Goal: Book appointment/travel/reservation

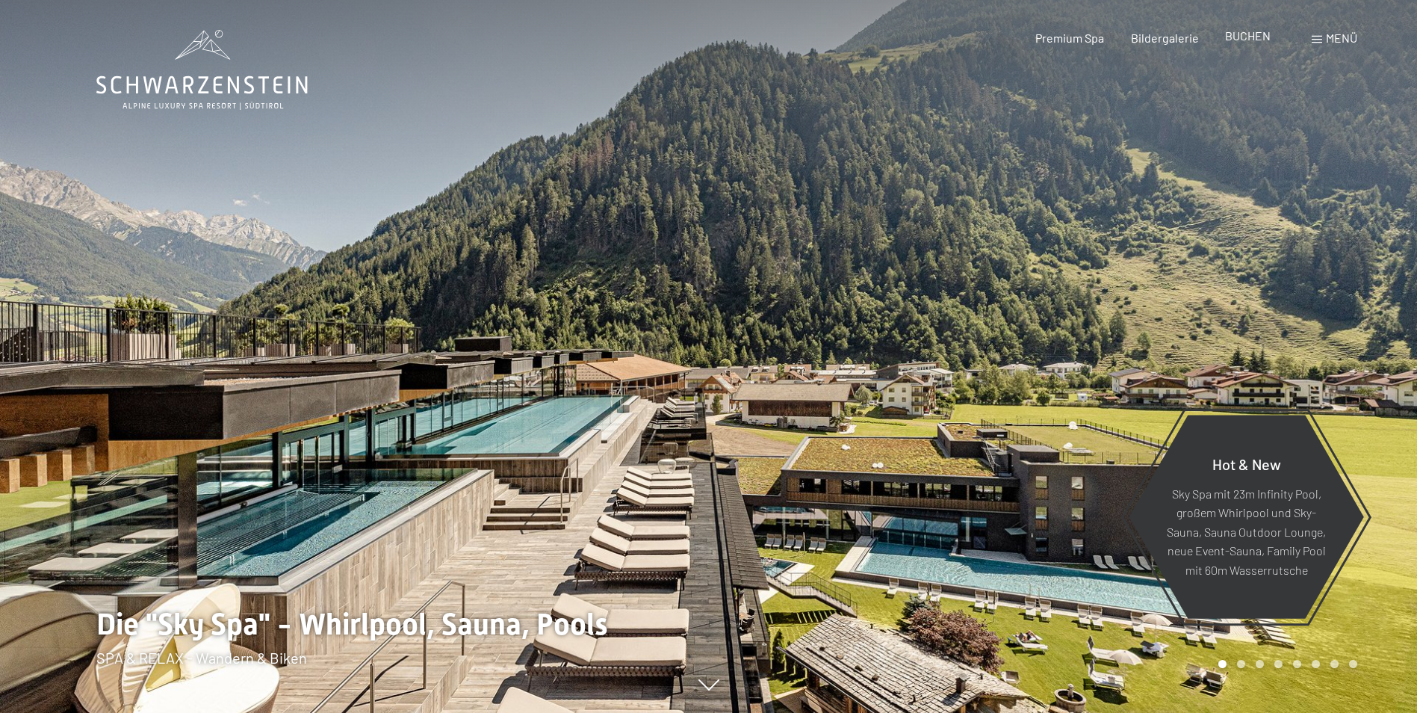
click at [1244, 33] on span "BUCHEN" at bounding box center [1248, 35] width 46 height 14
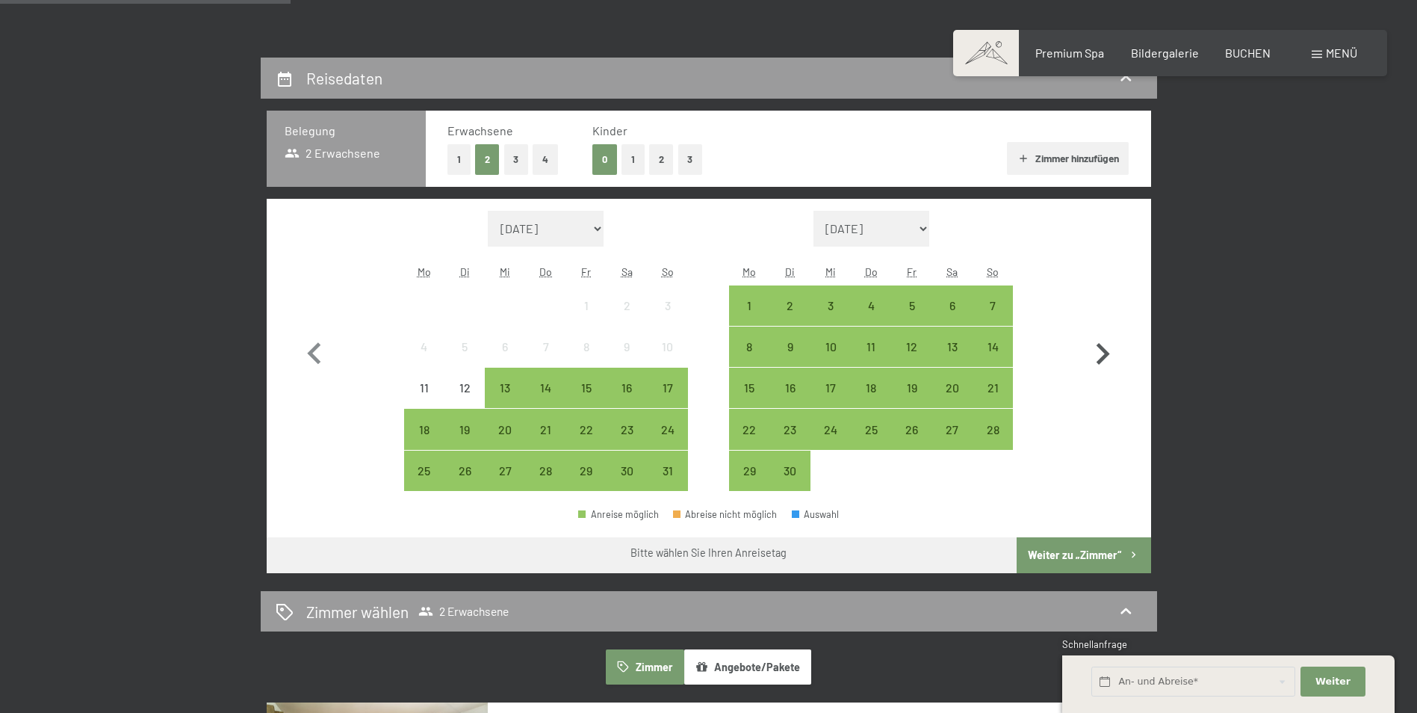
click at [1101, 359] on icon "button" at bounding box center [1102, 354] width 13 height 22
select select "[DATE]"
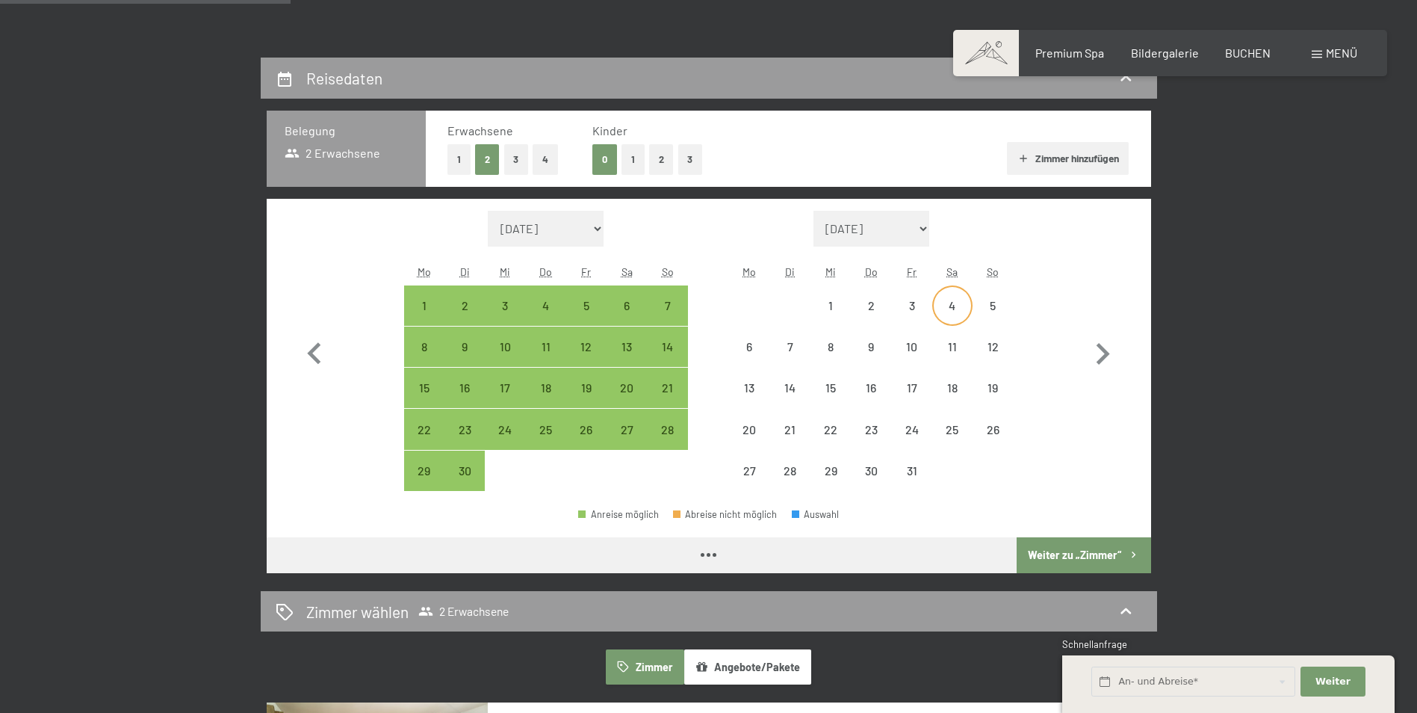
select select "[DATE]"
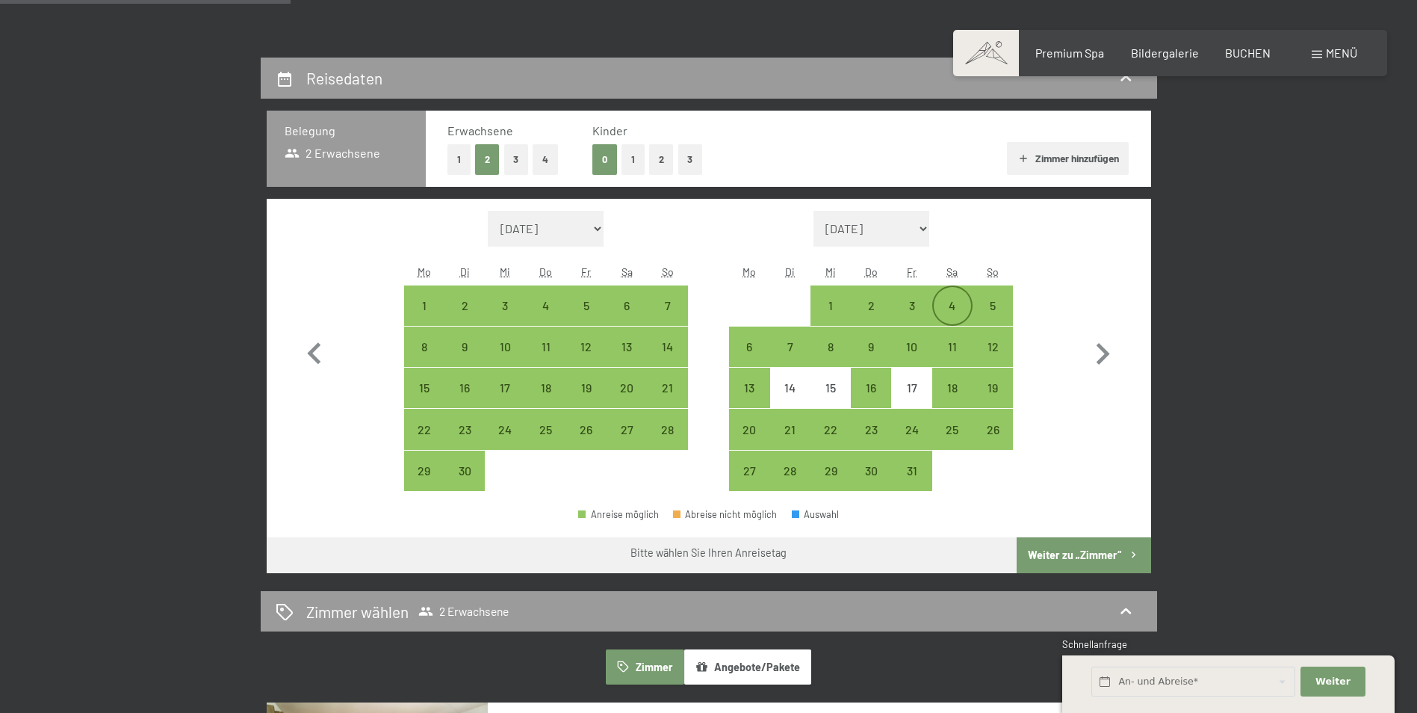
click at [947, 300] on div "4" at bounding box center [952, 318] width 37 height 37
select select "[DATE]"
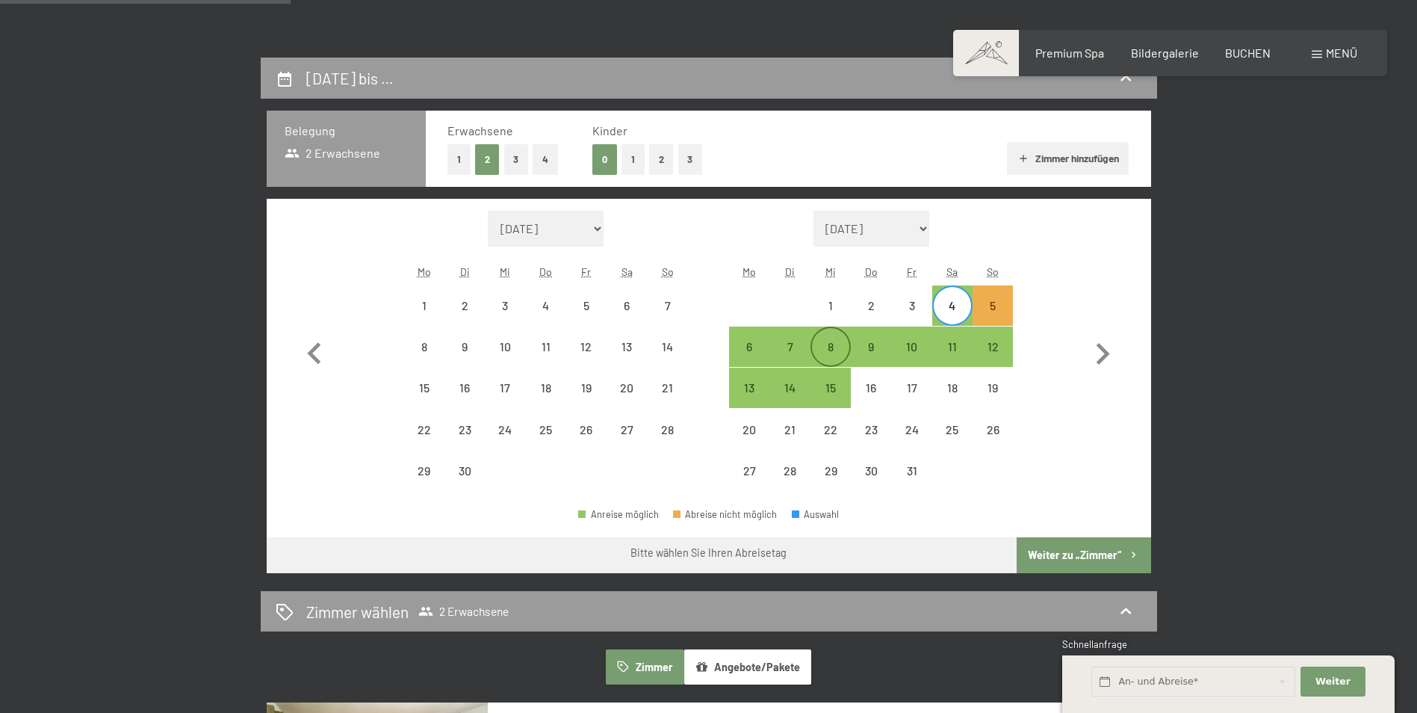
click at [848, 348] on div "8" at bounding box center [830, 359] width 37 height 37
select select "[DATE]"
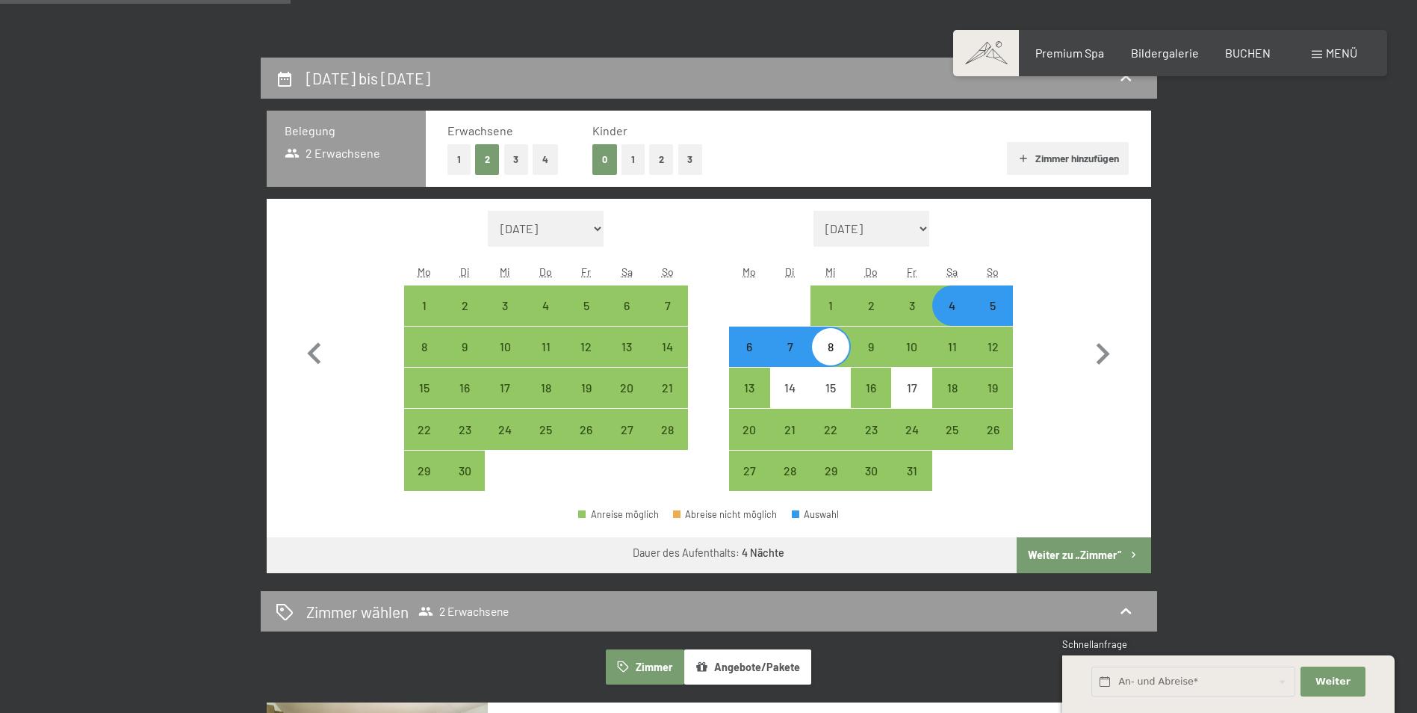
click at [954, 311] on div "4" at bounding box center [952, 318] width 37 height 37
select select "[DATE]"
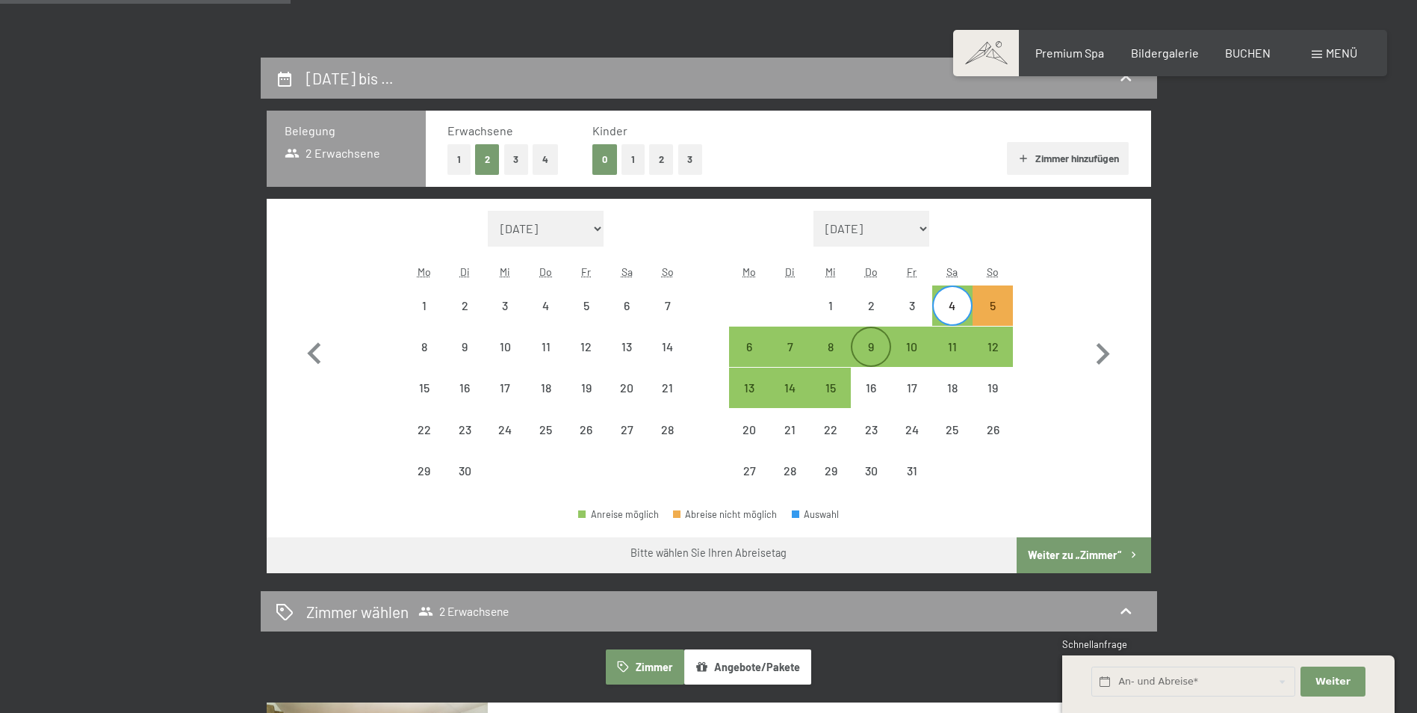
click at [860, 354] on div "9" at bounding box center [870, 359] width 37 height 37
select select "[DATE]"
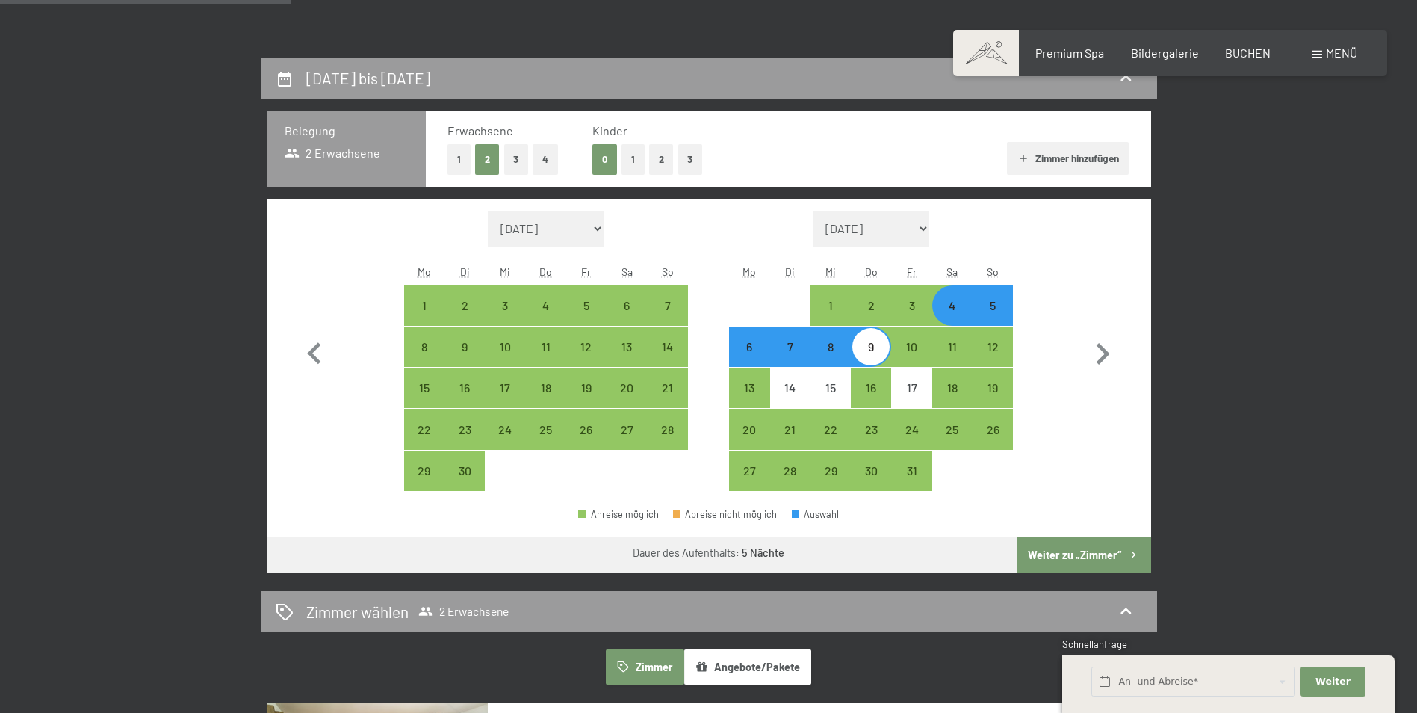
click at [1086, 558] on button "Weiter zu „Zimmer“" at bounding box center [1084, 555] width 134 height 36
select select "[DATE]"
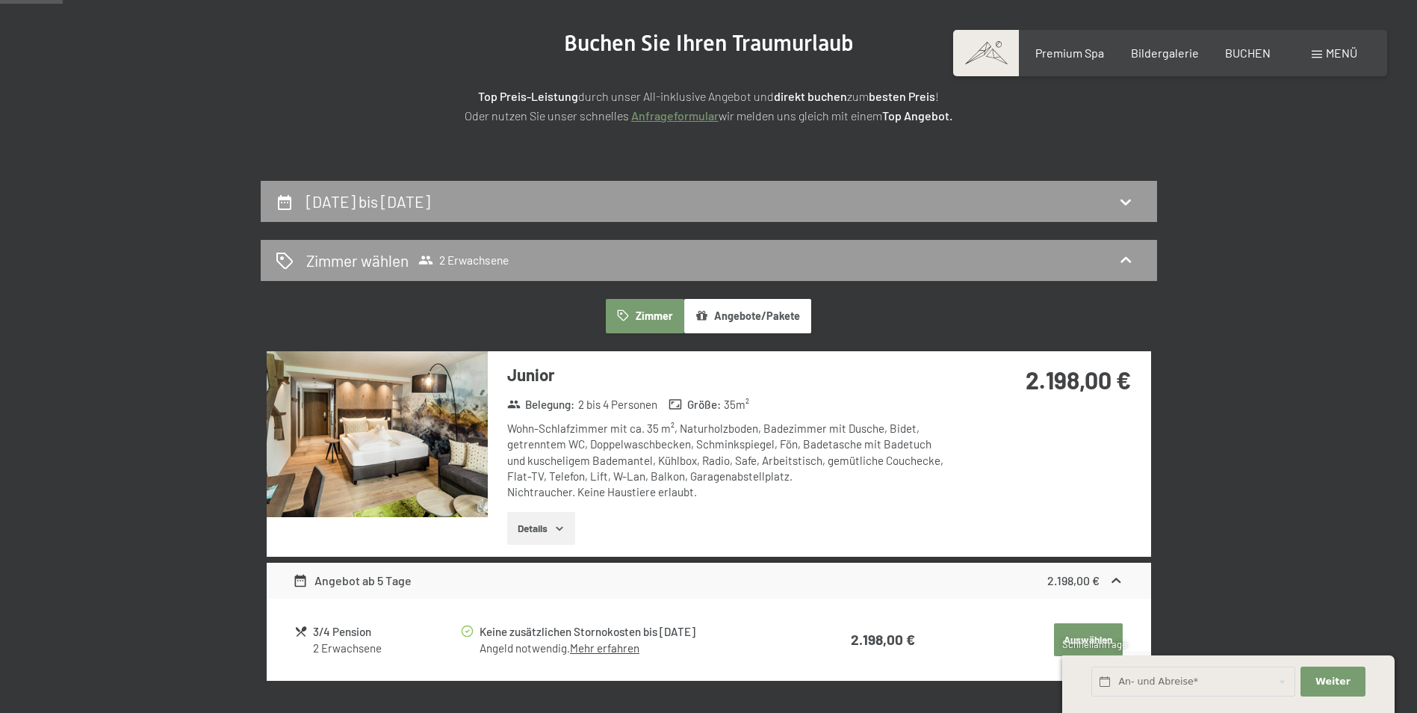
scroll to position [132, 0]
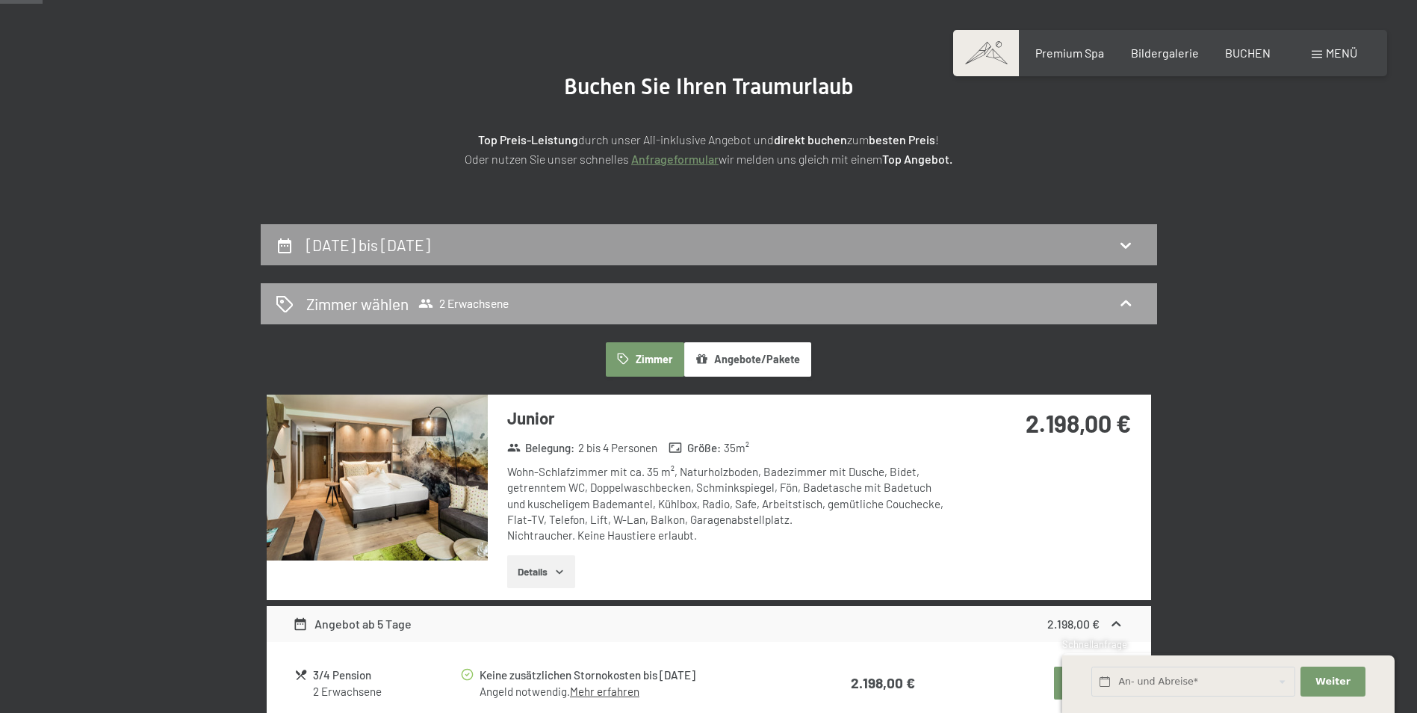
click at [526, 300] on div "Zimmer wählen 2 Erwachsene" at bounding box center [709, 304] width 866 height 22
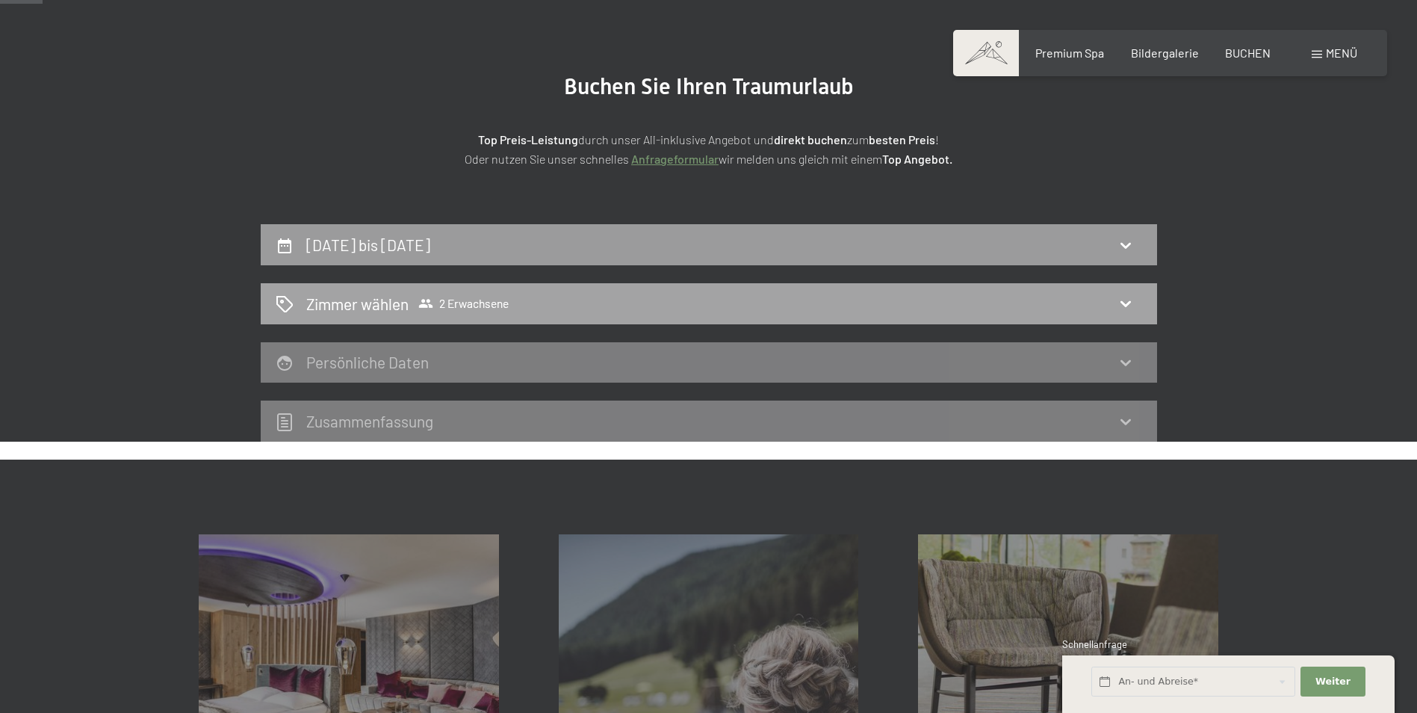
click at [1112, 297] on div "Zimmer wählen 2 Erwachsene" at bounding box center [709, 304] width 866 height 22
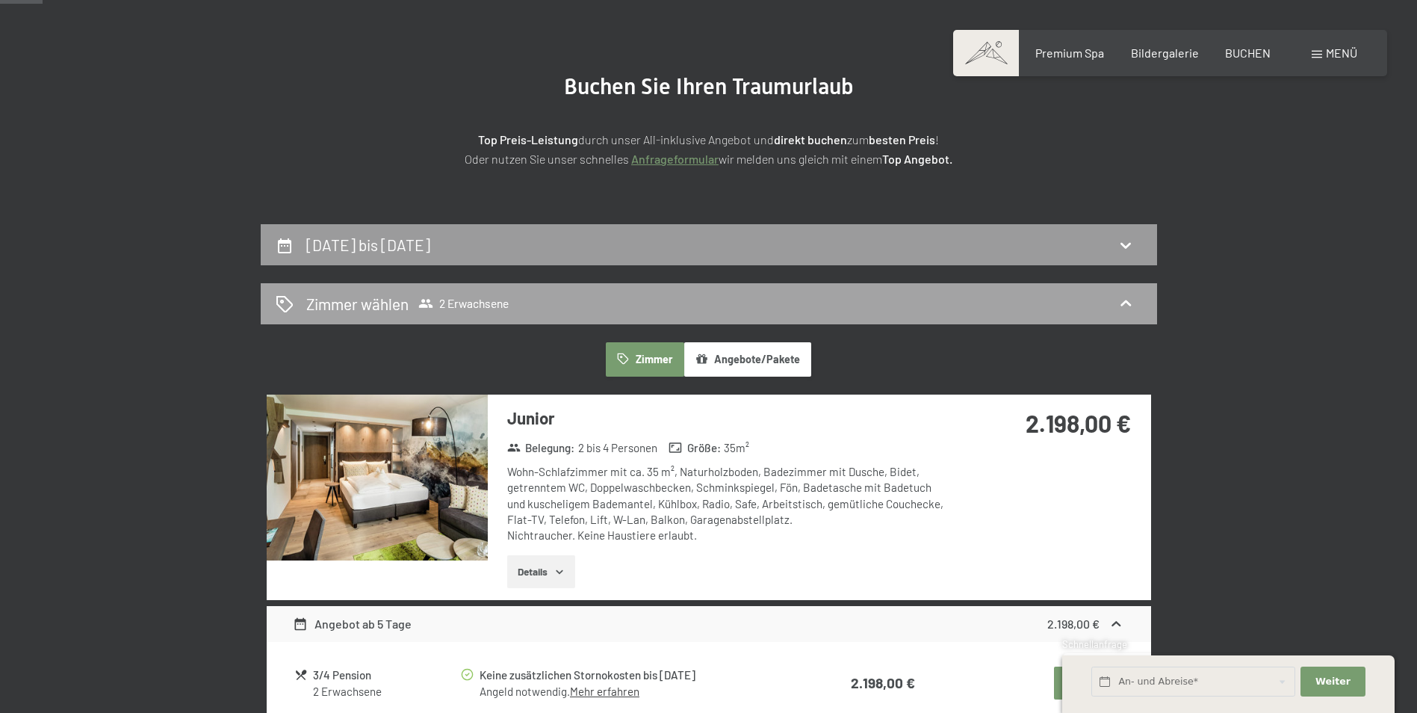
click at [491, 298] on span "2 Erwachsene" at bounding box center [463, 303] width 90 height 15
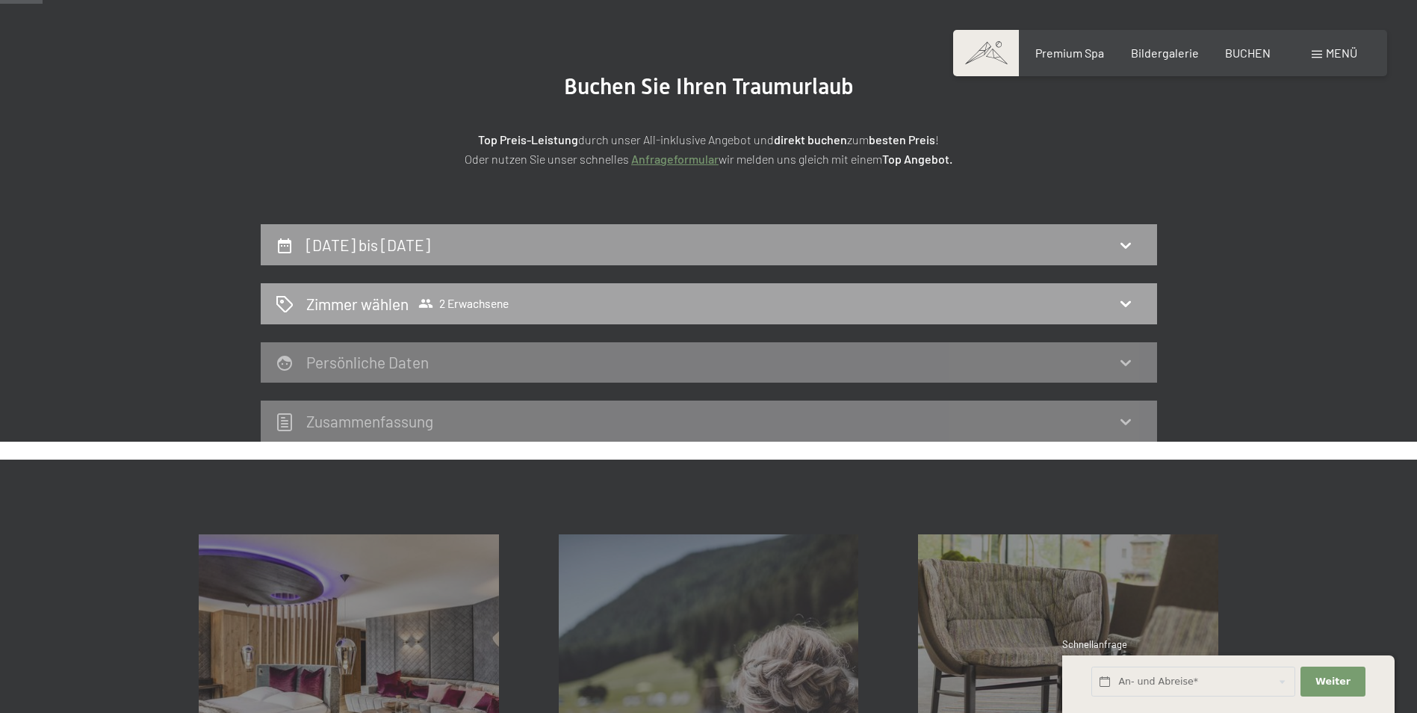
click at [428, 303] on icon at bounding box center [425, 303] width 14 height 9
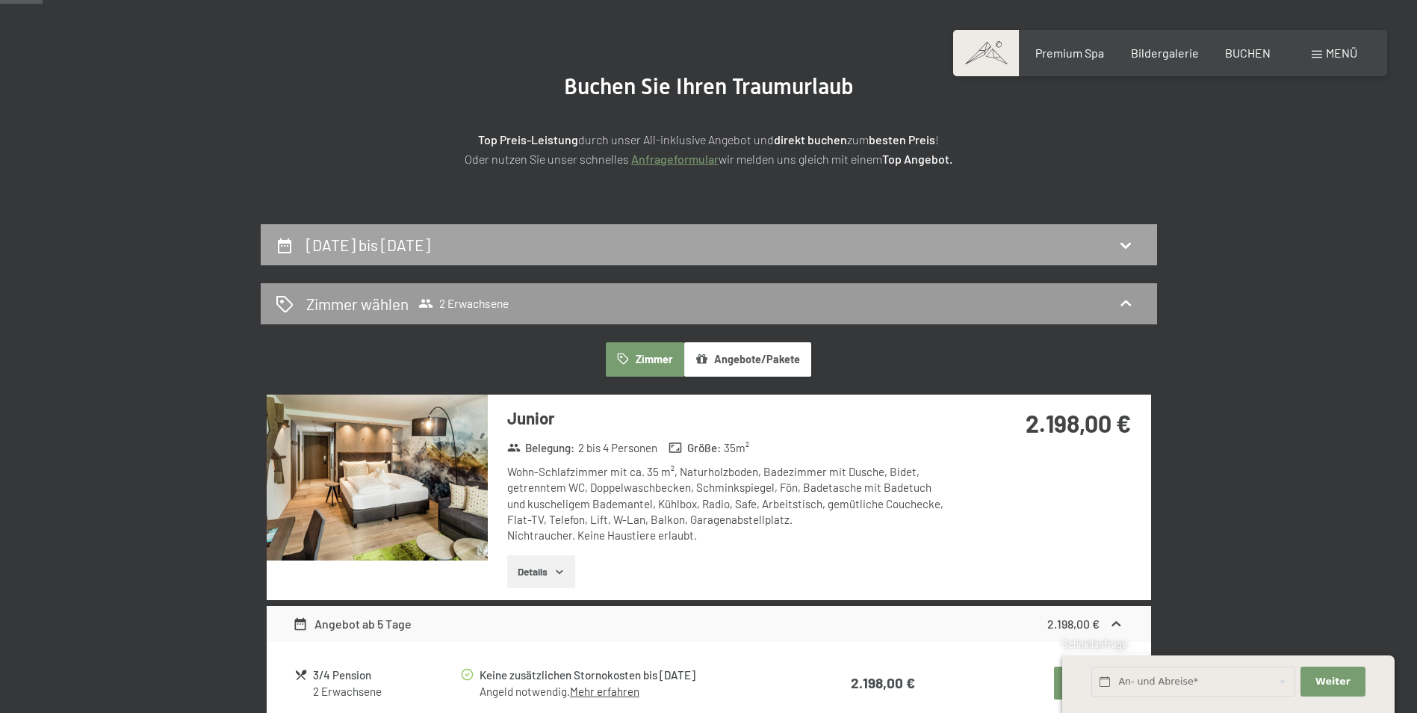
click at [430, 249] on h2 "[DATE] bis [DATE]" at bounding box center [368, 244] width 124 height 19
select select "[DATE]"
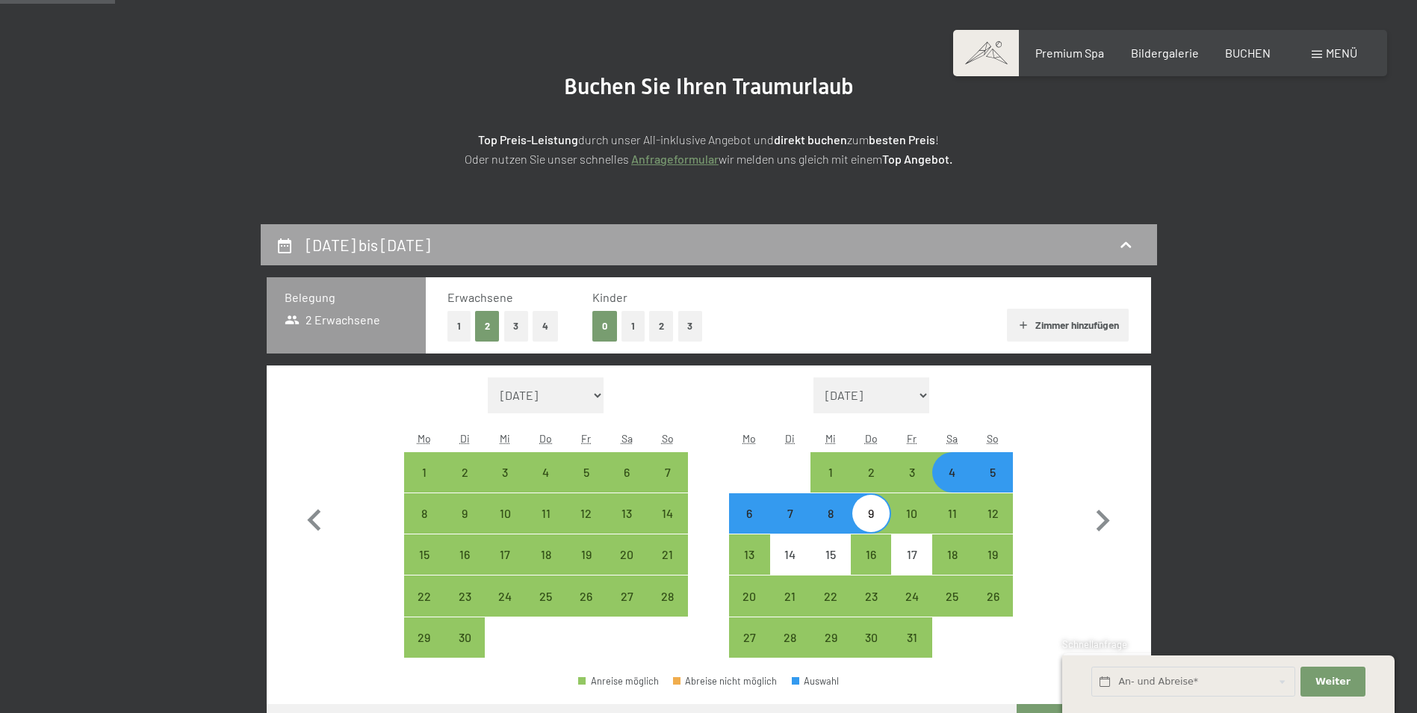
scroll to position [356, 0]
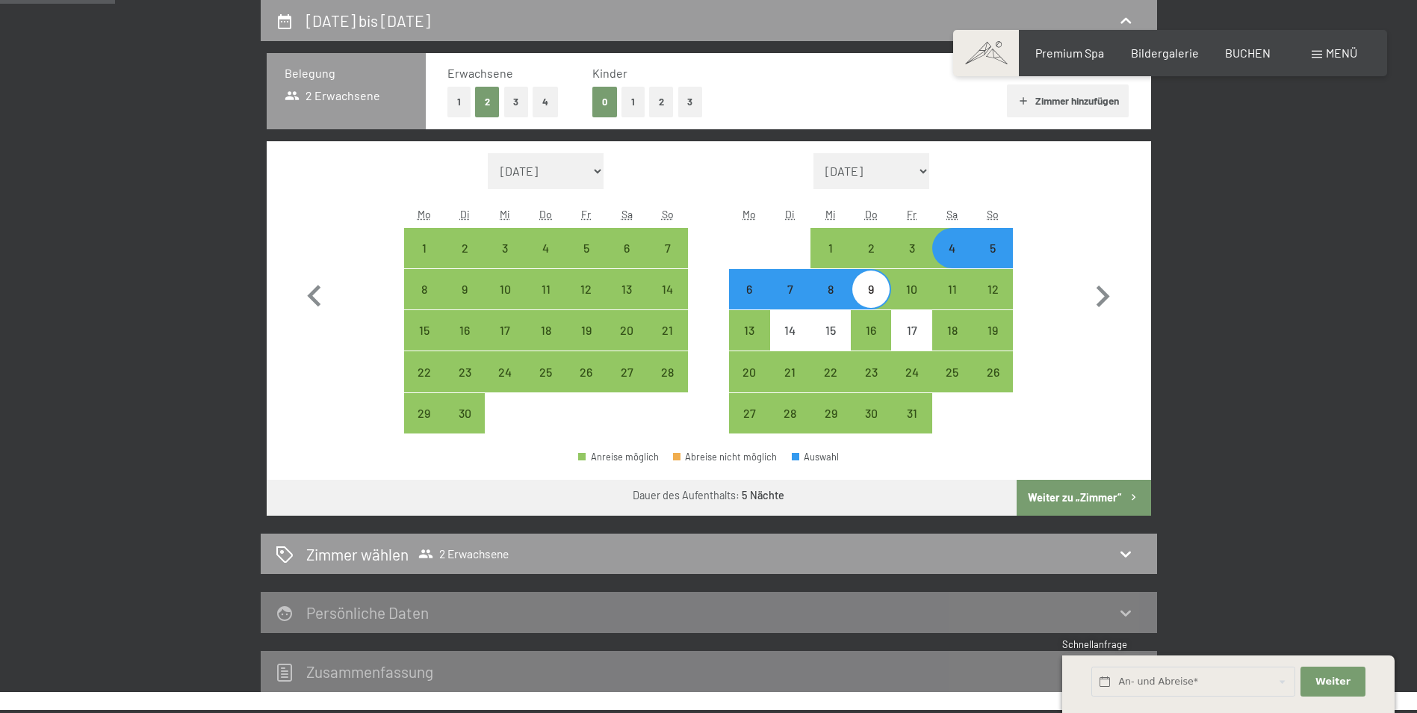
click at [654, 103] on button "2" at bounding box center [661, 102] width 25 height 31
select select "[DATE]"
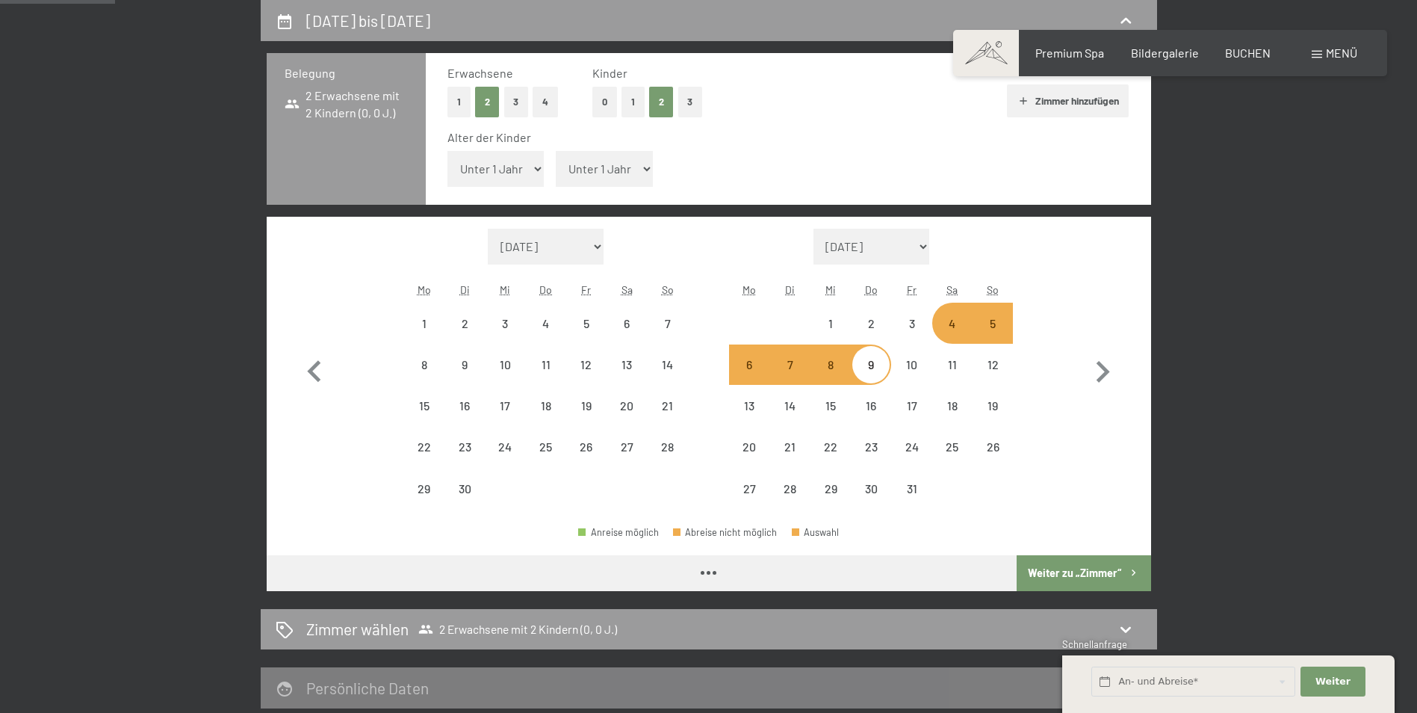
click at [485, 167] on select "Unter 1 Jahr 1 Jahr 2 Jahre 3 Jahre 4 Jahre 5 Jahre 6 Jahre 7 Jahre 8 Jahre 9 J…" at bounding box center [495, 169] width 97 height 36
select select "[DATE]"
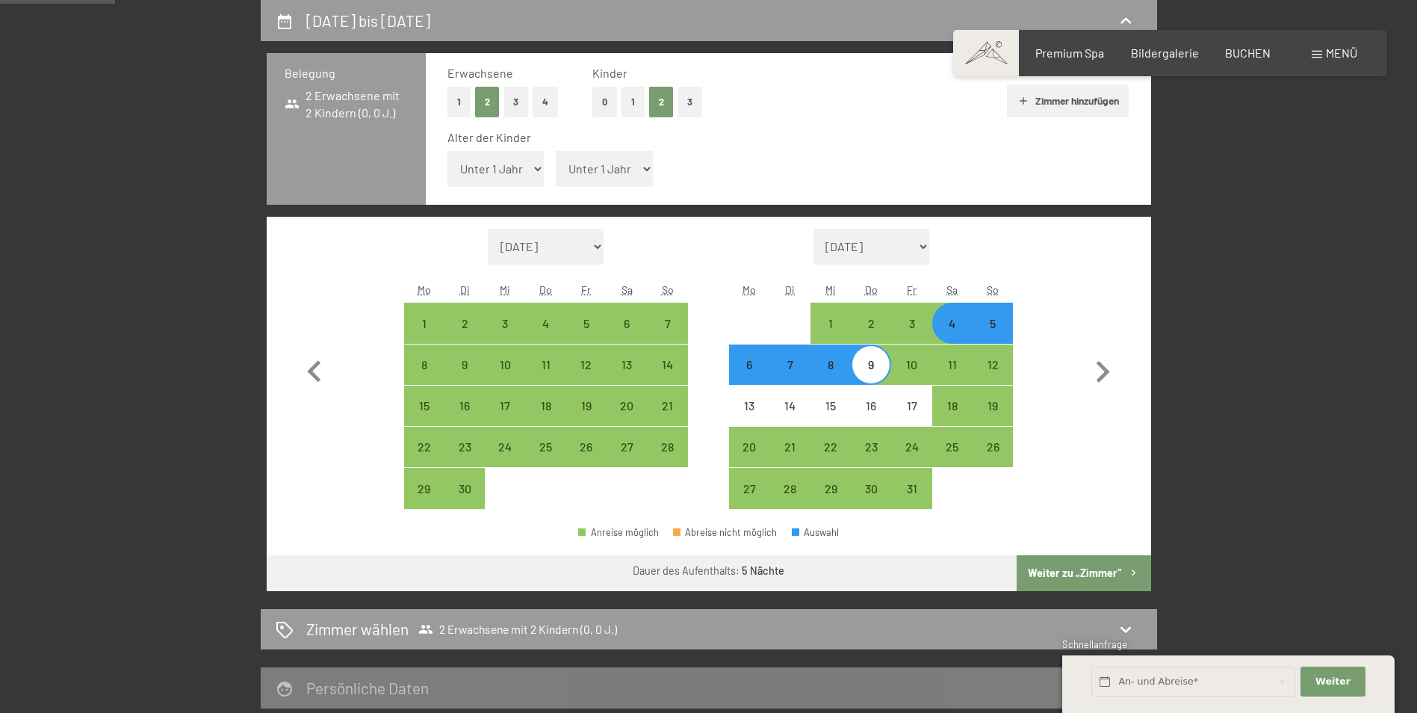
select select "2"
click at [447, 151] on select "Unter 1 Jahr 1 Jahr 2 Jahre 3 Jahre 4 Jahre 5 Jahre 6 Jahre 7 Jahre 8 Jahre 9 J…" at bounding box center [495, 169] width 97 height 36
select select "[DATE]"
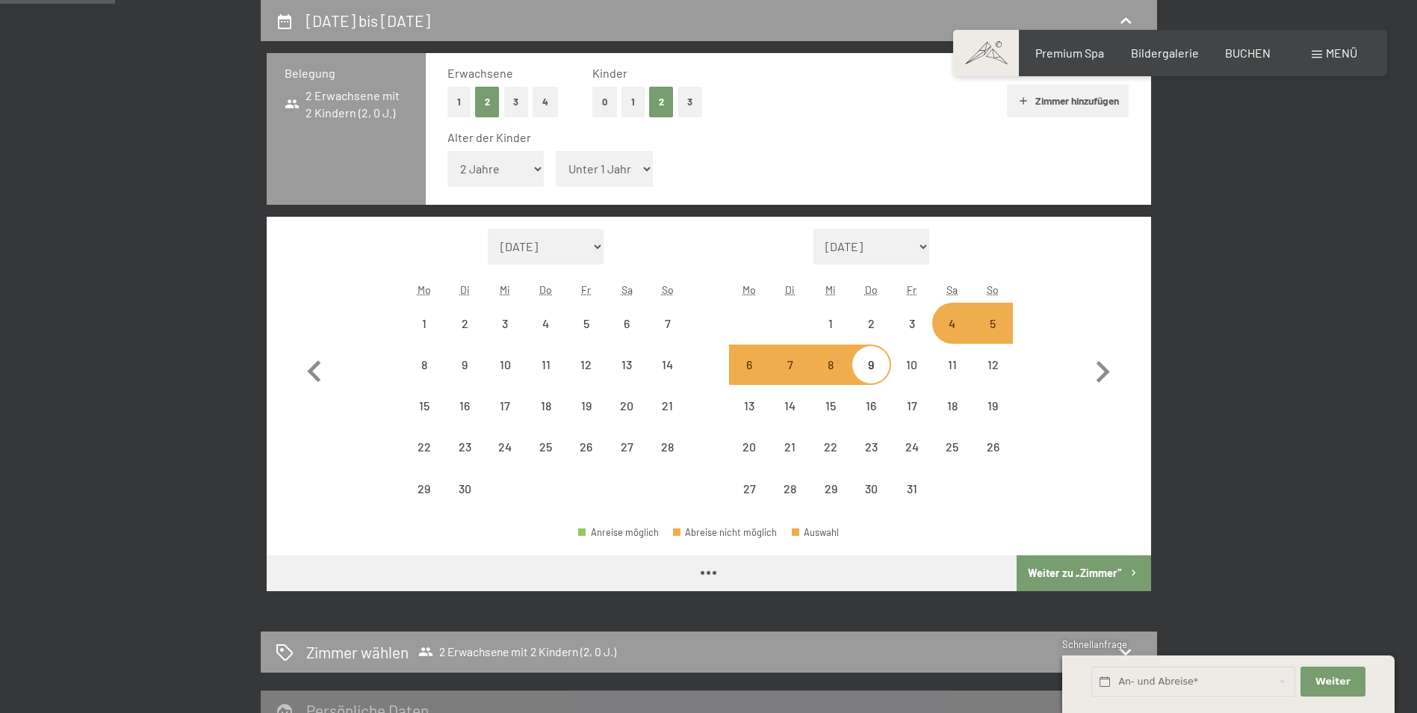
click at [611, 168] on select "Unter 1 Jahr 1 Jahr 2 Jahre 3 Jahre 4 Jahre 5 Jahre 6 Jahre 7 Jahre 8 Jahre 9 J…" at bounding box center [604, 169] width 97 height 36
select select "[DATE]"
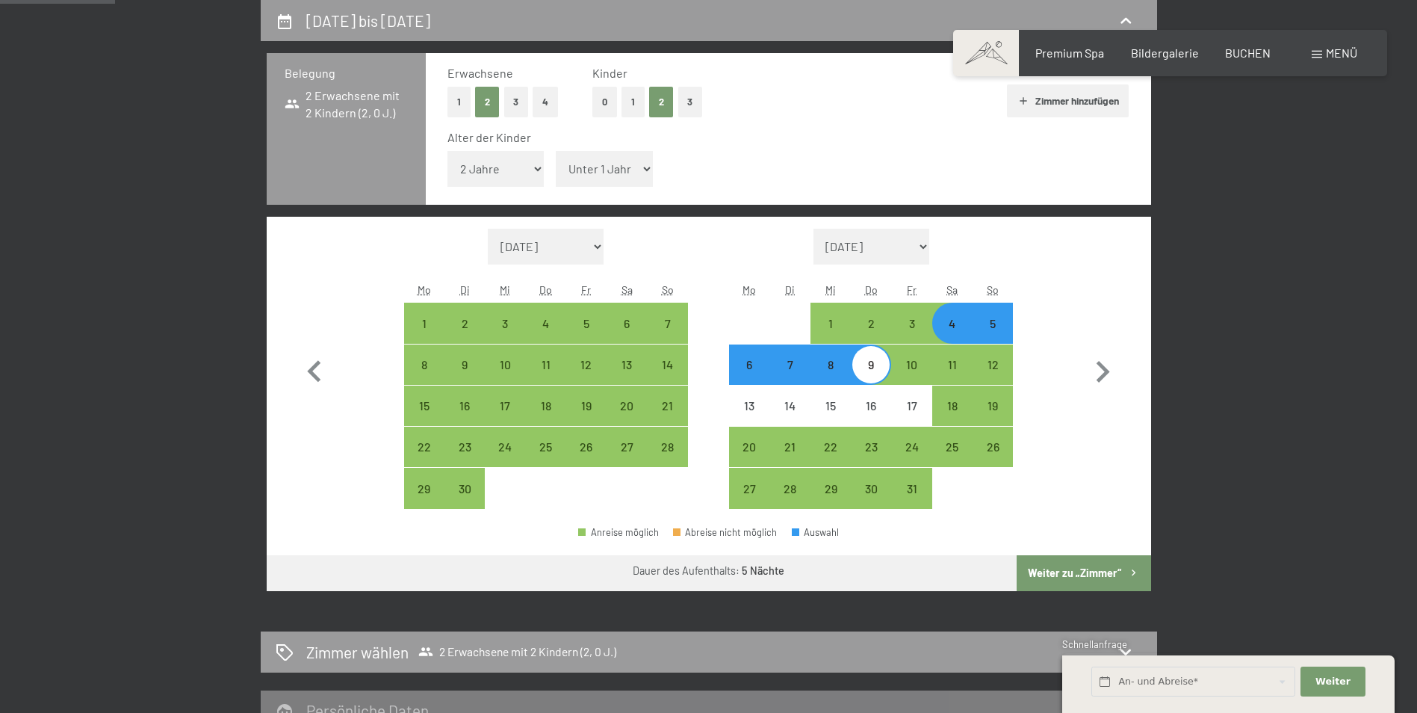
select select "7"
click at [556, 151] on select "Unter 1 Jahr 1 Jahr 2 Jahre 3 Jahre 4 Jahre 5 Jahre 6 Jahre 7 Jahre 8 Jahre 9 J…" at bounding box center [604, 169] width 97 height 36
select select "[DATE]"
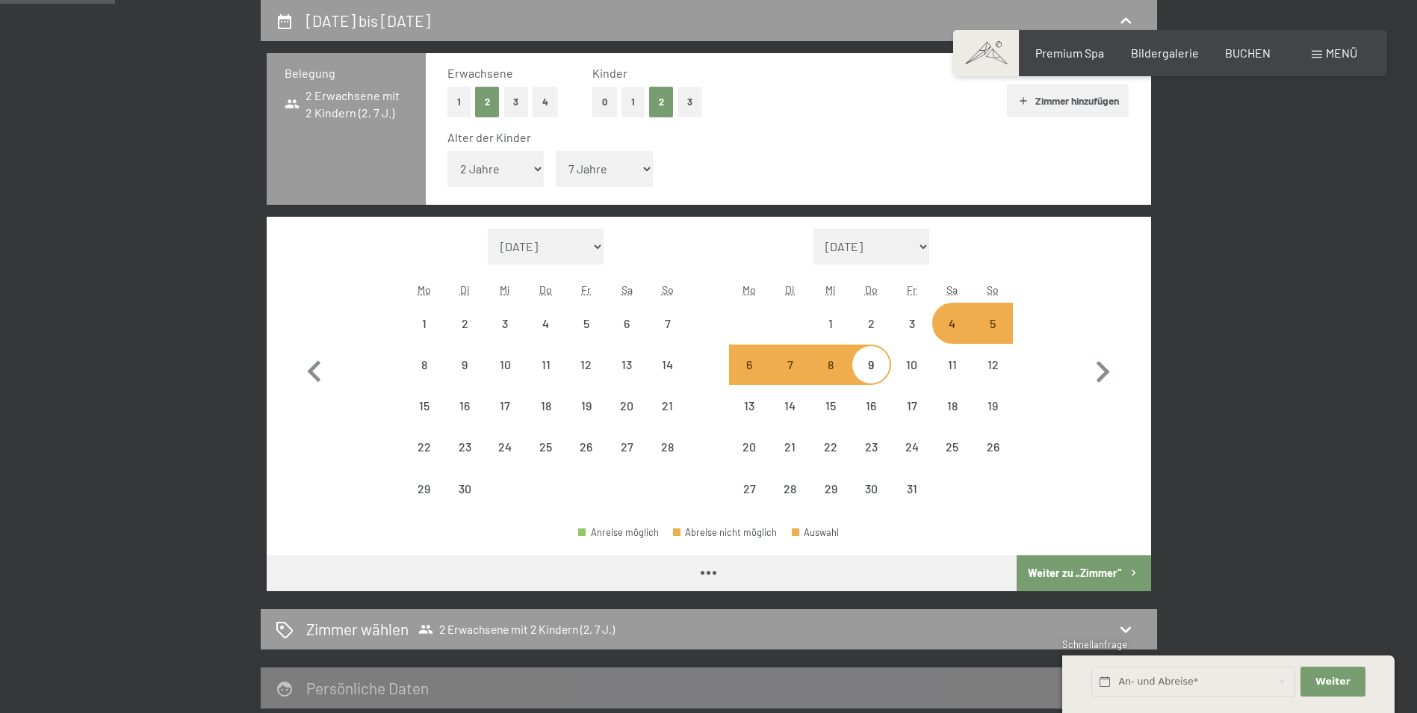
select select "[DATE]"
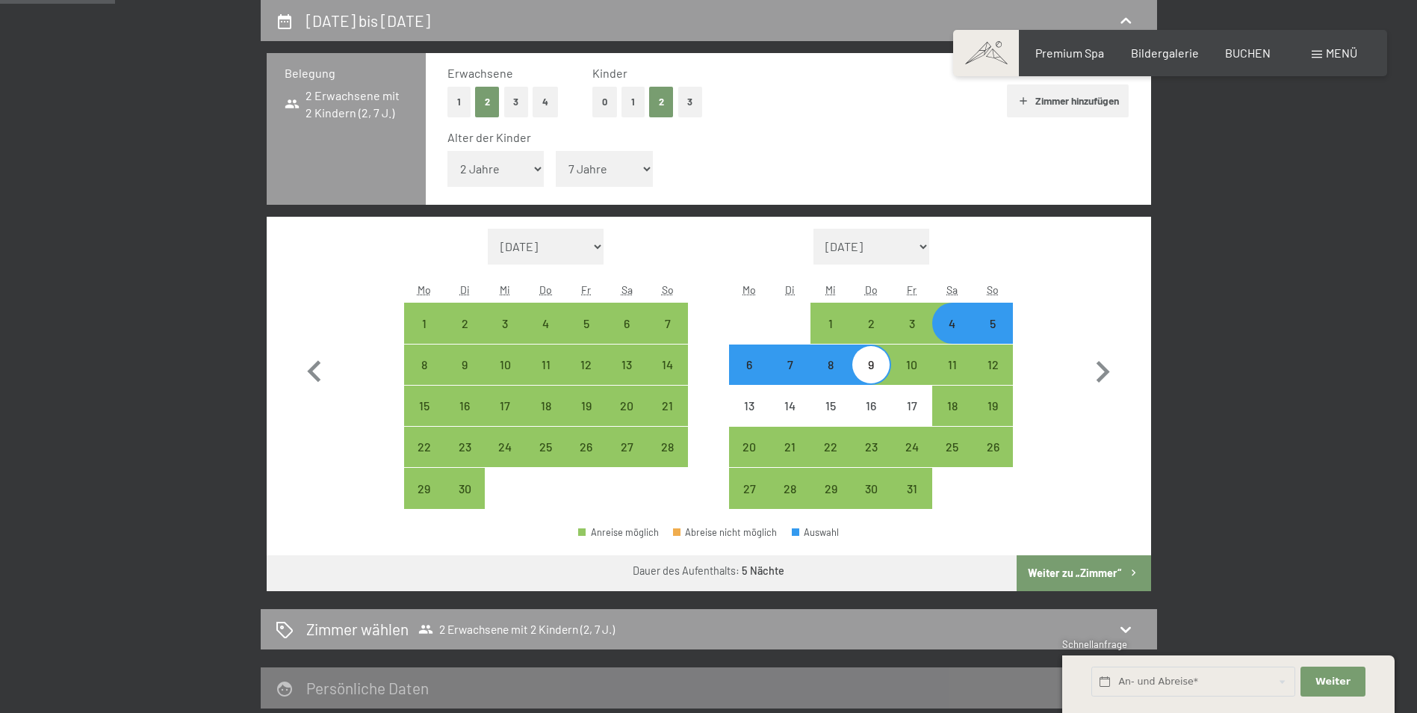
click at [1051, 574] on button "Weiter zu „Zimmer“" at bounding box center [1084, 573] width 134 height 36
select select "[DATE]"
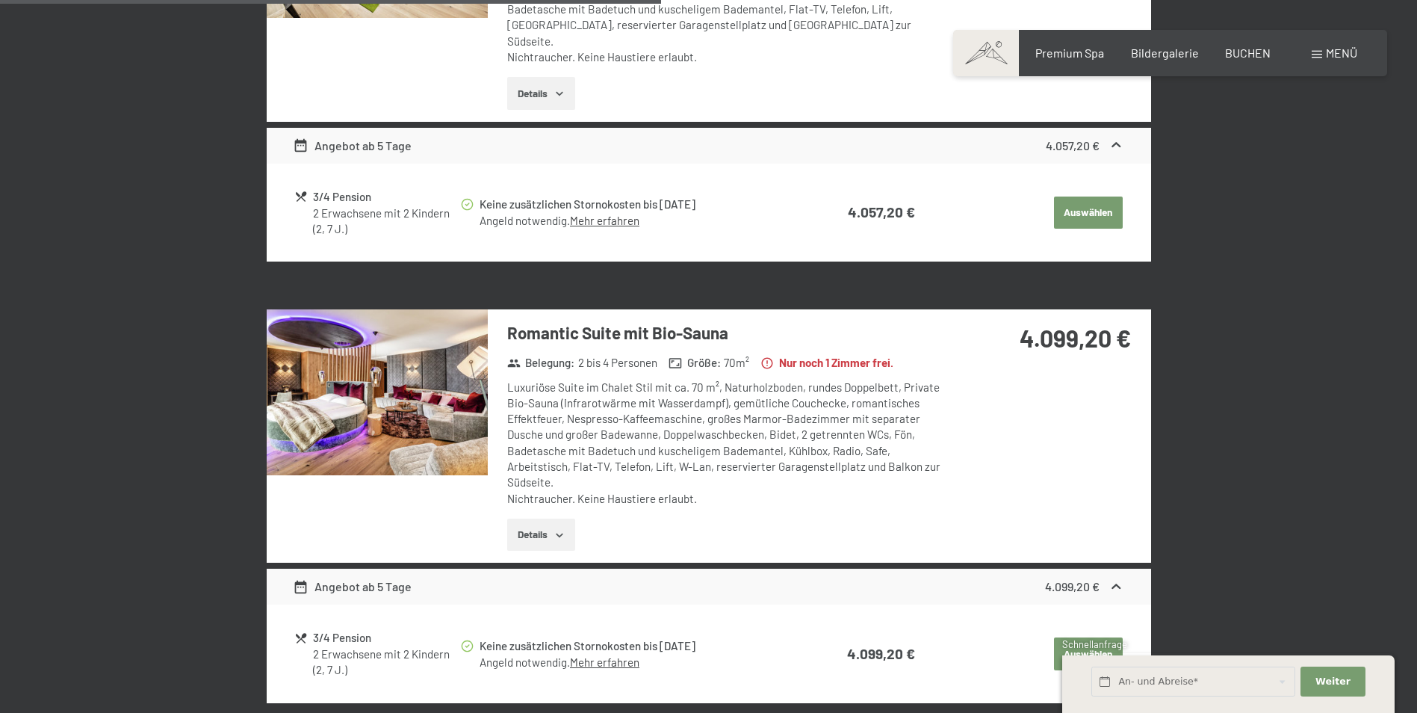
scroll to position [1775, 0]
